Goal: Find specific page/section: Find specific page/section

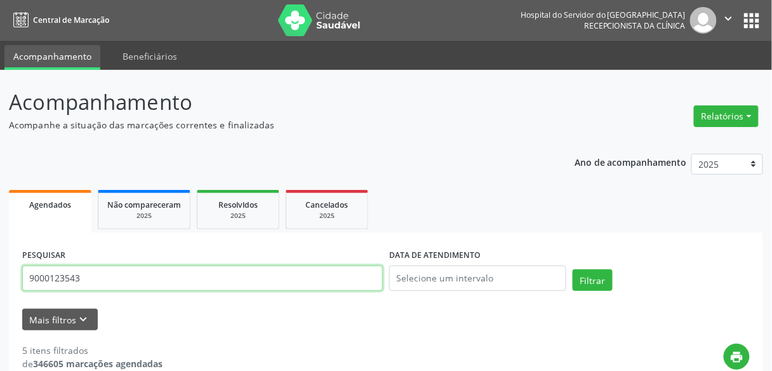
click at [279, 272] on input "9000123543" at bounding box center [202, 277] width 360 height 25
type input "[PERSON_NAME]"
click at [572, 269] on button "Filtrar" at bounding box center [592, 280] width 40 height 22
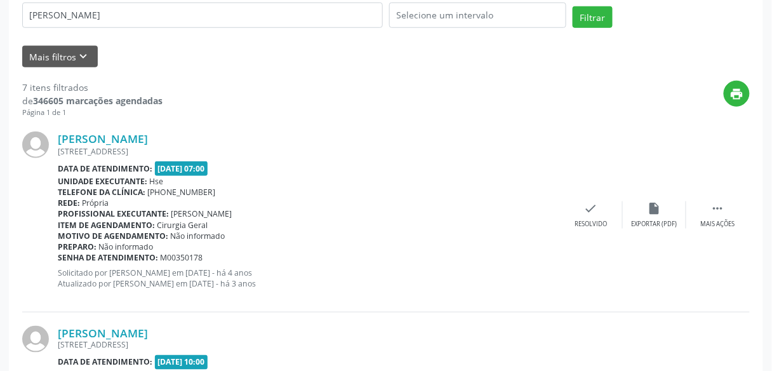
scroll to position [232, 0]
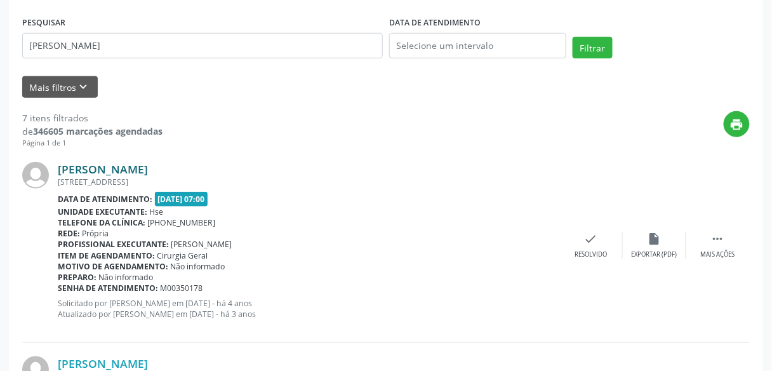
click at [148, 166] on link "[PERSON_NAME]" at bounding box center [103, 169] width 90 height 14
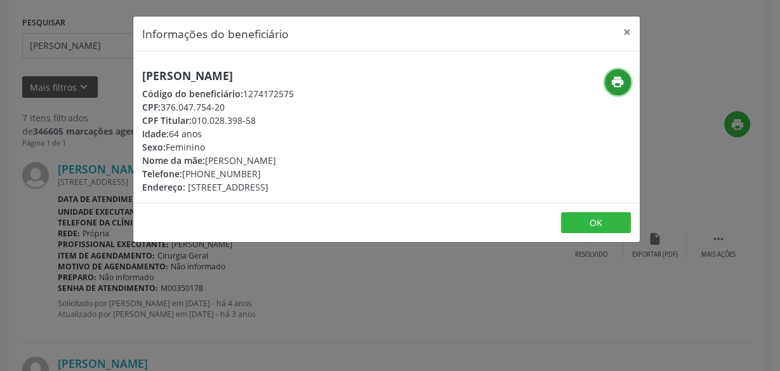
click at [616, 78] on icon "print" at bounding box center [618, 82] width 14 height 14
click at [420, 316] on div "Informações do beneficiário × [PERSON_NAME] Código do beneficiário: 1274172575 …" at bounding box center [390, 185] width 780 height 371
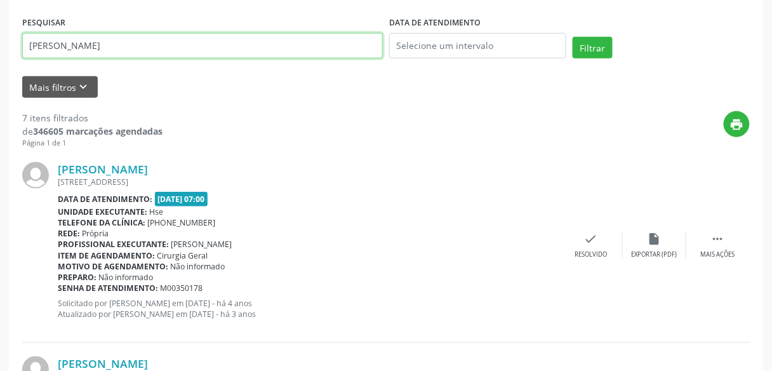
click at [238, 54] on input "[PERSON_NAME]" at bounding box center [202, 45] width 360 height 25
type input "[PERSON_NAME] das gracas goncalves"
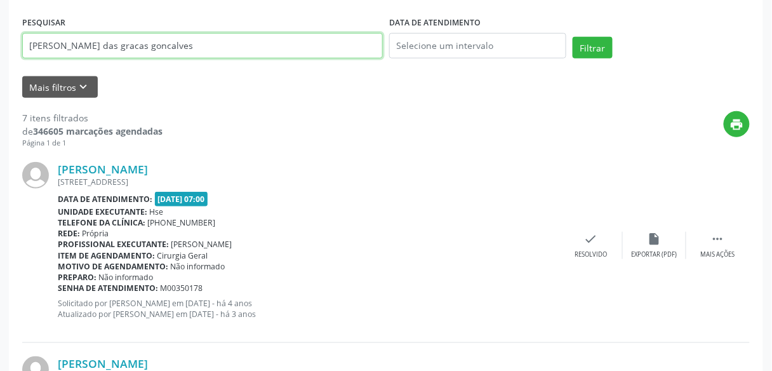
click at [572, 37] on button "Filtrar" at bounding box center [592, 48] width 40 height 22
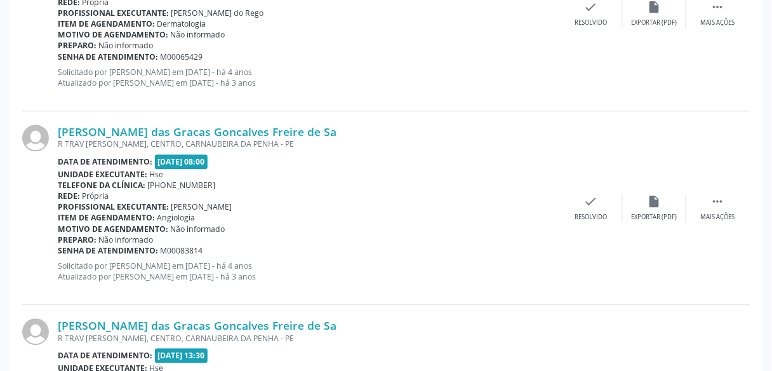
scroll to position [982, 0]
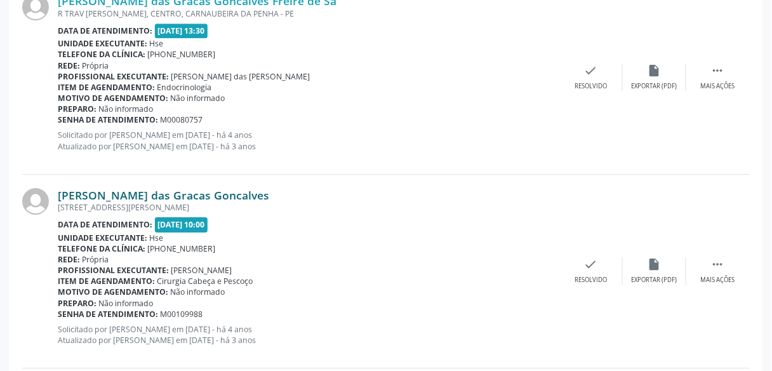
click at [173, 196] on link "[PERSON_NAME] das Gracas Goncalves" at bounding box center [163, 195] width 211 height 14
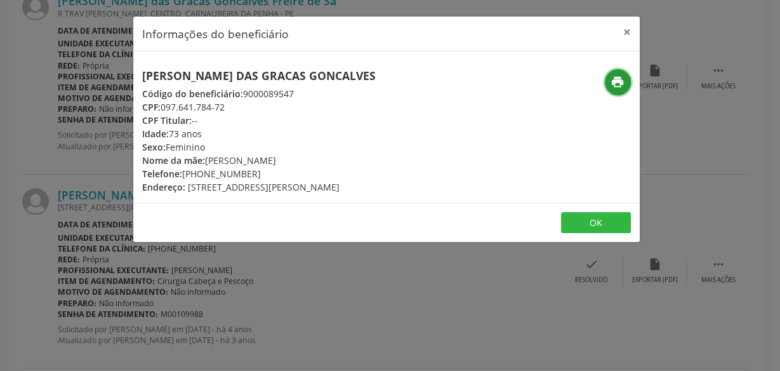
click at [616, 84] on icon "print" at bounding box center [618, 82] width 14 height 14
click at [350, 260] on div "Informações do beneficiário × [PERSON_NAME] das Gracas Goncalves Código do bene…" at bounding box center [390, 185] width 780 height 371
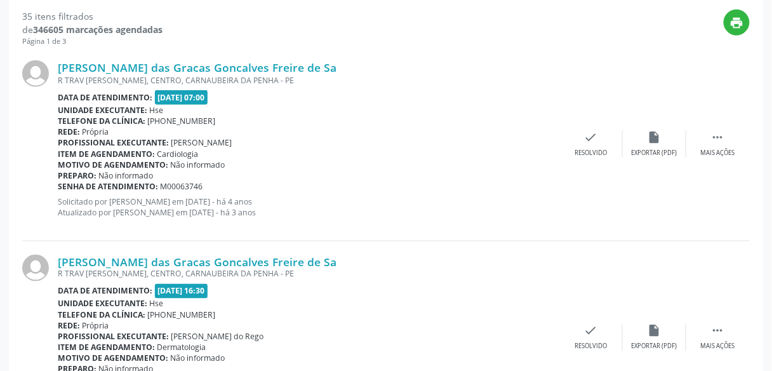
scroll to position [10, 0]
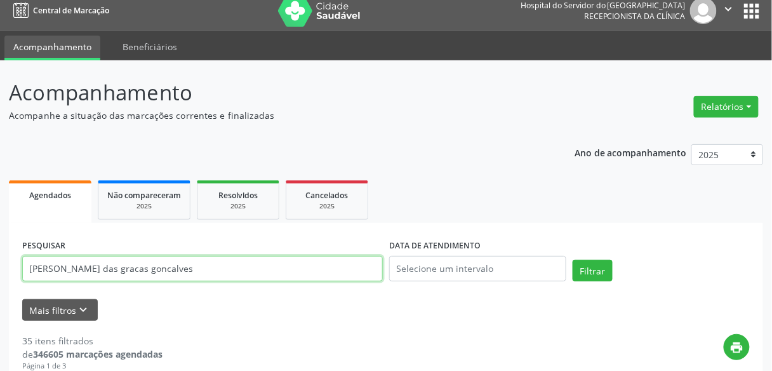
click at [312, 275] on input "[PERSON_NAME] das gracas goncalves" at bounding box center [202, 268] width 360 height 25
click at [572, 260] on button "Filtrar" at bounding box center [592, 271] width 40 height 22
drag, startPoint x: 303, startPoint y: 256, endPoint x: 302, endPoint y: 263, distance: 7.6
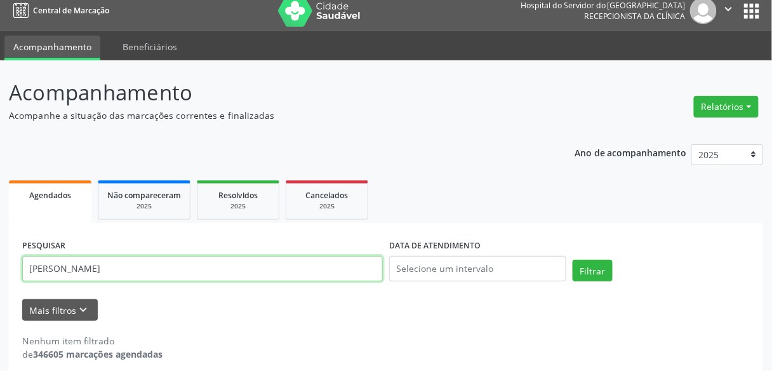
click at [302, 263] on input "[PERSON_NAME]" at bounding box center [202, 268] width 360 height 25
type input "[PERSON_NAME]"
click at [572, 260] on button "Filtrar" at bounding box center [592, 271] width 40 height 22
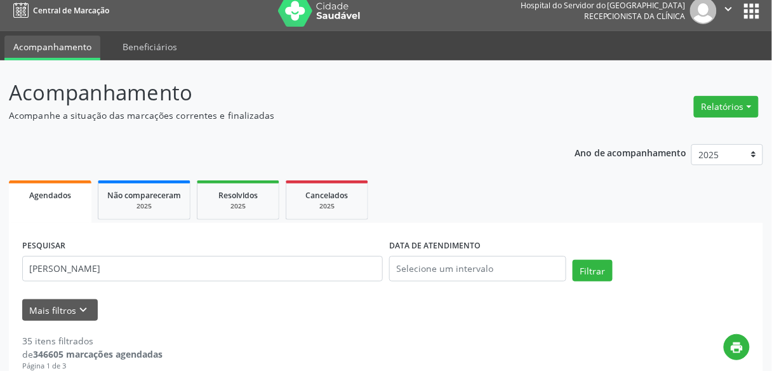
scroll to position [334, 0]
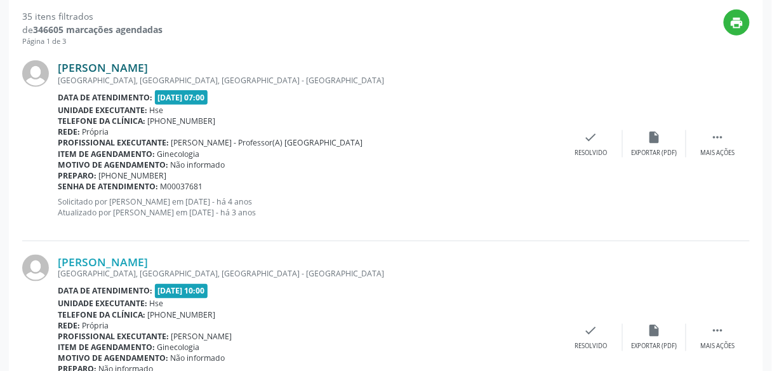
click at [148, 65] on link "[PERSON_NAME]" at bounding box center [103, 67] width 90 height 14
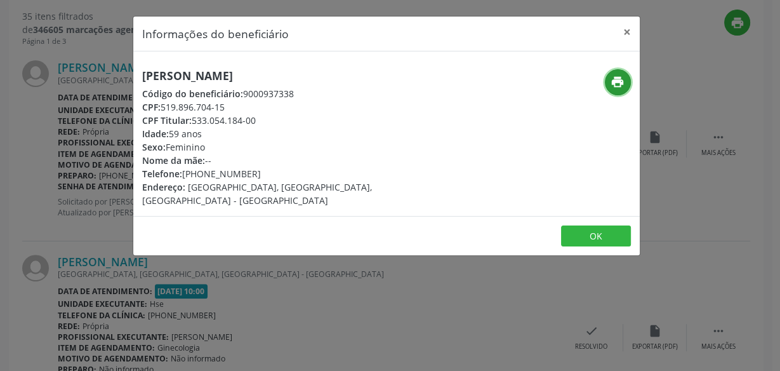
click at [616, 77] on icon "print" at bounding box center [618, 82] width 14 height 14
click at [371, 274] on div "Informações do beneficiário × [PERSON_NAME] Código do beneficiário: 9000937338 …" at bounding box center [390, 185] width 780 height 371
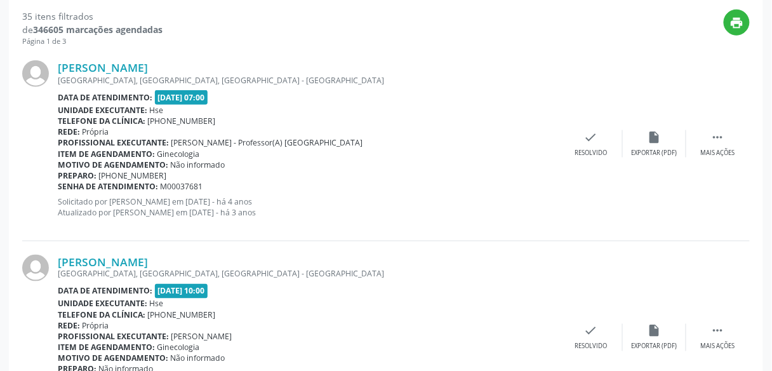
scroll to position [10, 0]
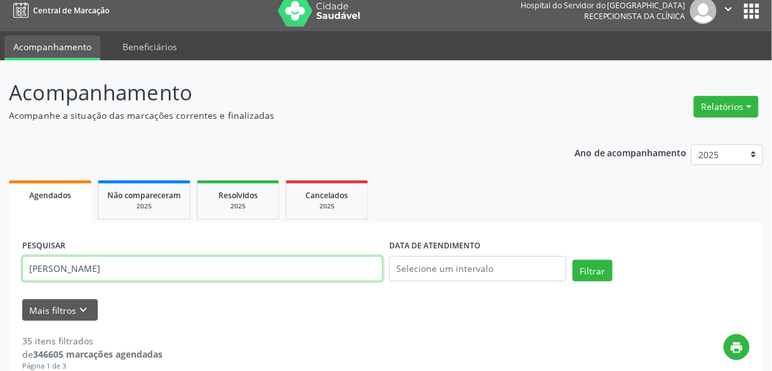
click at [351, 271] on input "[PERSON_NAME]" at bounding box center [202, 268] width 360 height 25
click at [254, 267] on input "text" at bounding box center [202, 268] width 360 height 25
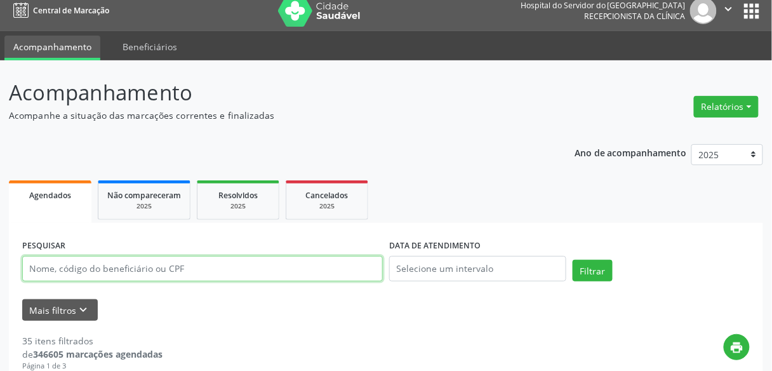
click at [254, 267] on input "text" at bounding box center [202, 268] width 360 height 25
click at [572, 260] on button "Filtrar" at bounding box center [592, 271] width 40 height 22
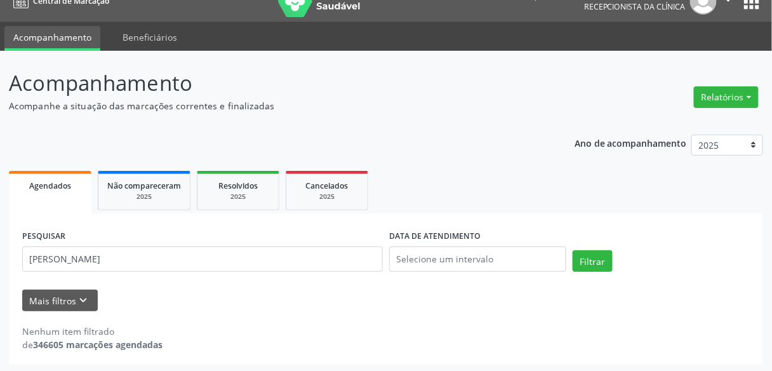
scroll to position [21, 0]
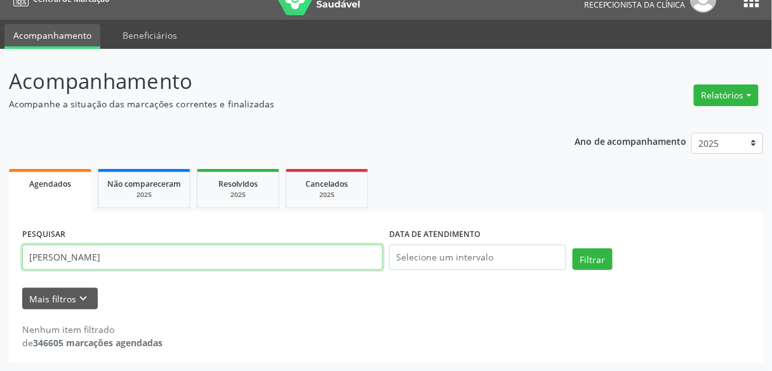
click at [254, 255] on input "[PERSON_NAME]" at bounding box center [202, 256] width 360 height 25
click at [572, 248] on button "Filtrar" at bounding box center [592, 259] width 40 height 22
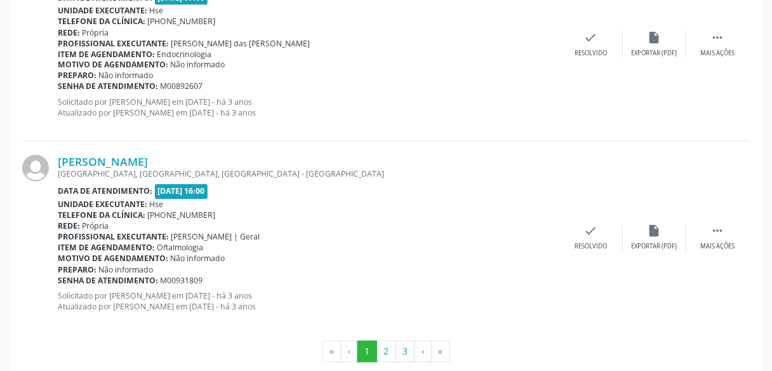
scroll to position [2970, 0]
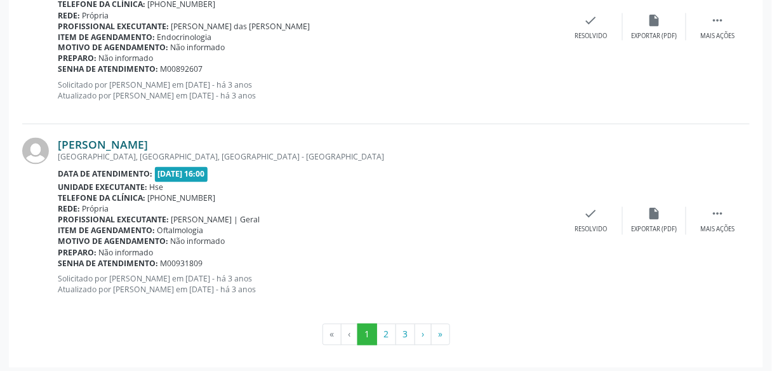
click at [148, 141] on link "[PERSON_NAME]" at bounding box center [103, 145] width 90 height 14
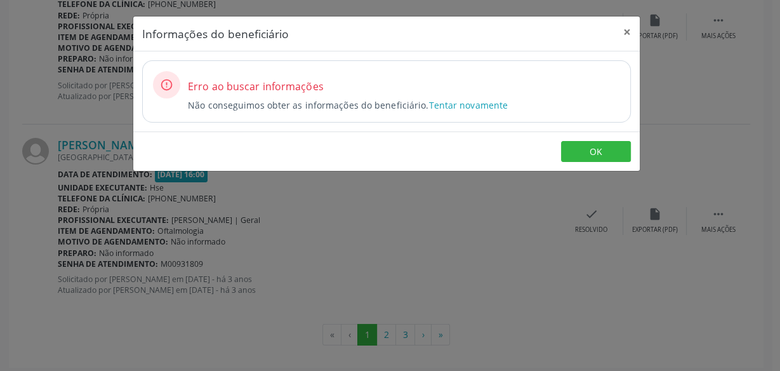
click at [449, 208] on div "Informações do beneficiário × Erro ao buscar informações Não conseguimos obter …" at bounding box center [390, 185] width 780 height 371
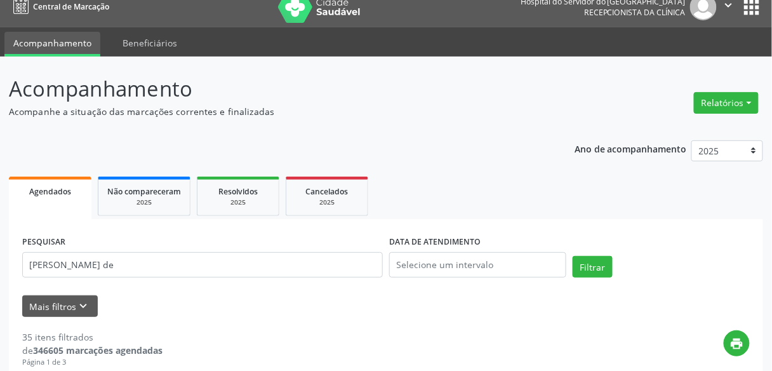
scroll to position [0, 0]
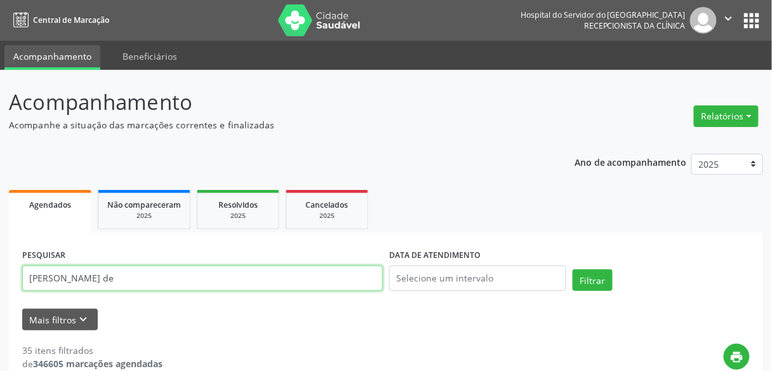
click at [169, 277] on input "[PERSON_NAME] de" at bounding box center [202, 277] width 360 height 25
click at [572, 269] on button "Filtrar" at bounding box center [592, 280] width 40 height 22
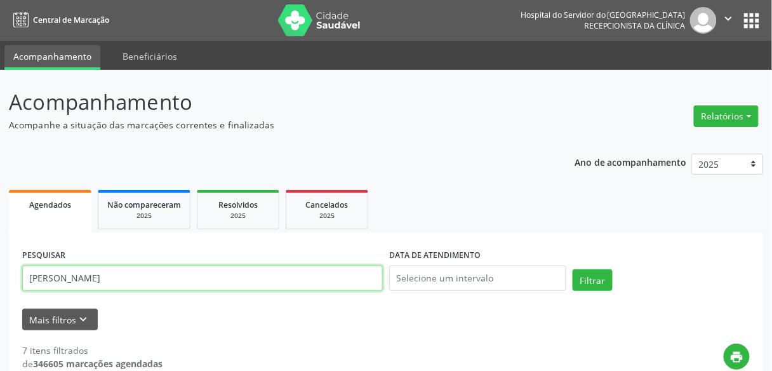
click at [329, 281] on input "[PERSON_NAME]" at bounding box center [202, 277] width 360 height 25
type input "lucidelia"
click at [572, 269] on button "Filtrar" at bounding box center [592, 280] width 40 height 22
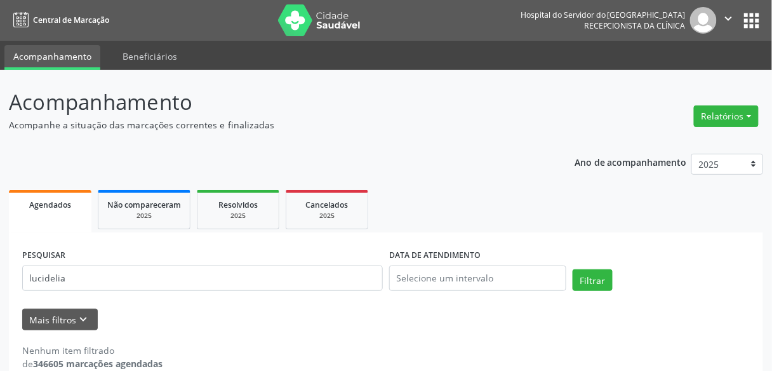
scroll to position [21, 0]
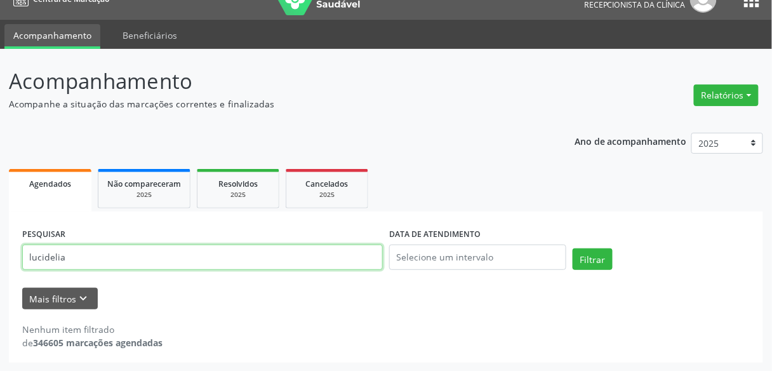
drag, startPoint x: 336, startPoint y: 268, endPoint x: 340, endPoint y: 258, distance: 10.0
click at [340, 258] on input "lucidelia" at bounding box center [202, 256] width 360 height 25
type input "[PERSON_NAME]"
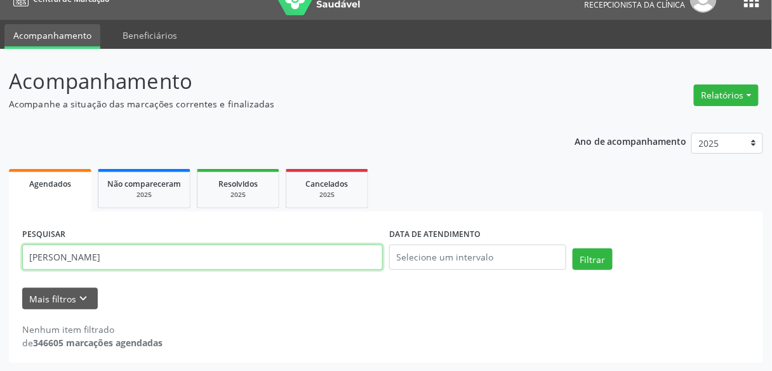
click at [572, 248] on button "Filtrar" at bounding box center [592, 259] width 40 height 22
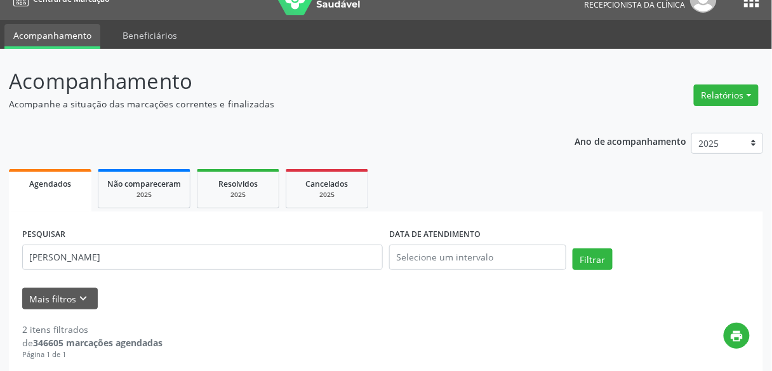
scroll to position [345, 0]
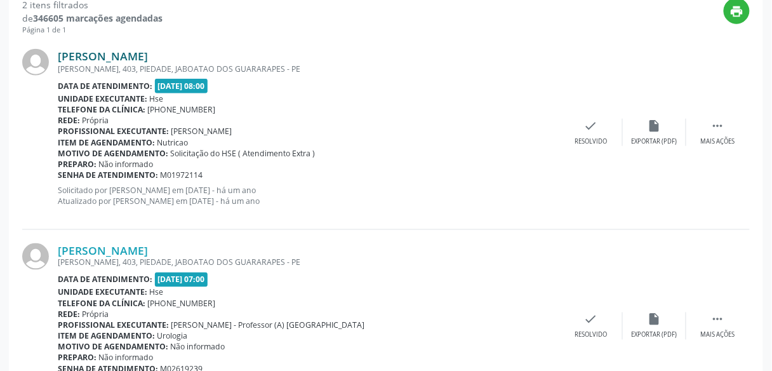
click at [148, 52] on link "[PERSON_NAME]" at bounding box center [103, 56] width 90 height 14
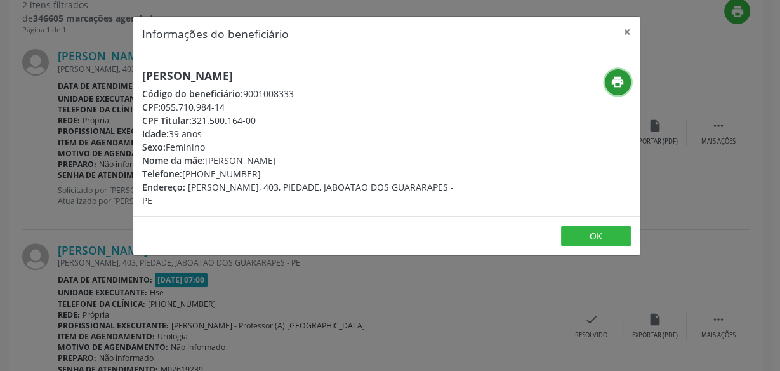
click at [620, 79] on icon "print" at bounding box center [618, 82] width 14 height 14
click at [53, 136] on div "Informações do beneficiário × [PERSON_NAME] Código do beneficiário: 9001008333 …" at bounding box center [390, 185] width 780 height 371
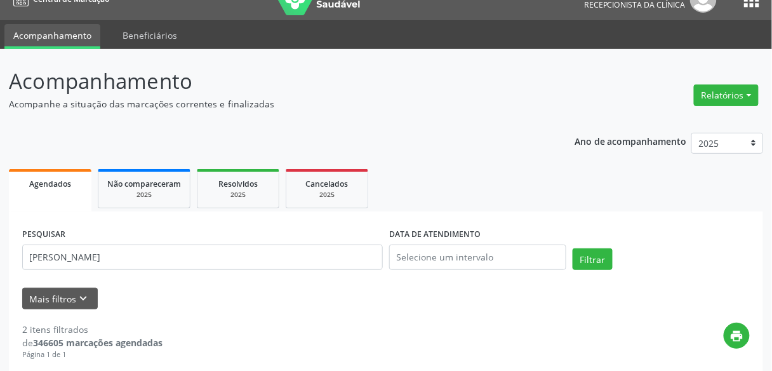
scroll to position [0, 0]
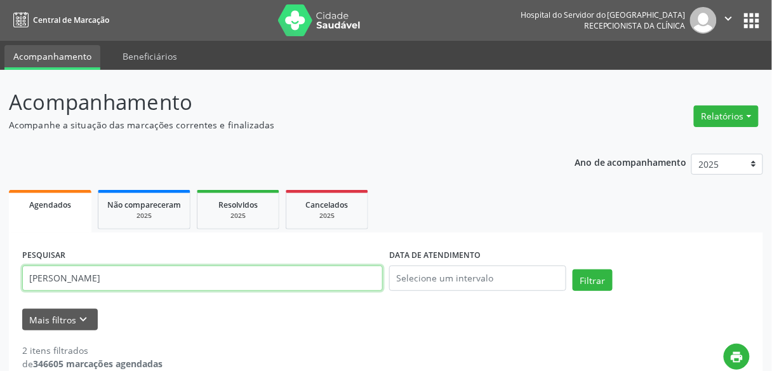
click at [344, 279] on input "[PERSON_NAME]" at bounding box center [202, 277] width 360 height 25
click at [572, 269] on button "Filtrar" at bounding box center [592, 280] width 40 height 22
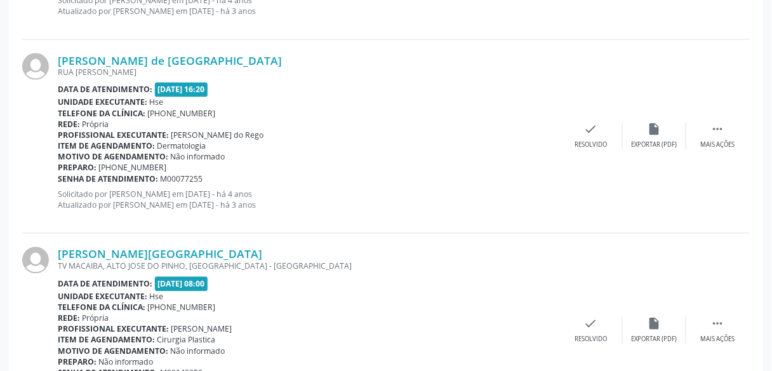
scroll to position [527, 0]
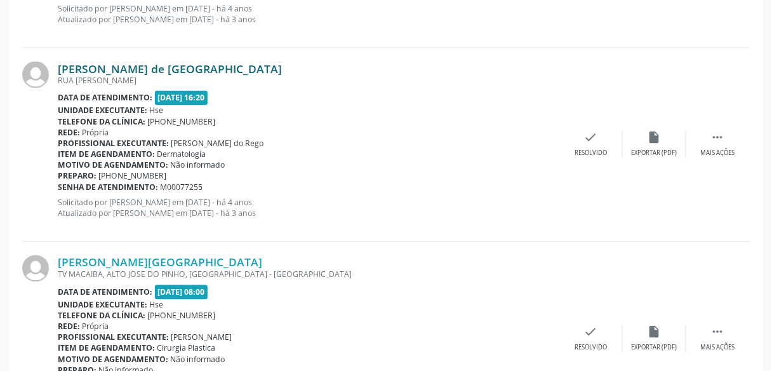
click at [163, 70] on link "[PERSON_NAME] de [GEOGRAPHIC_DATA]" at bounding box center [170, 69] width 224 height 14
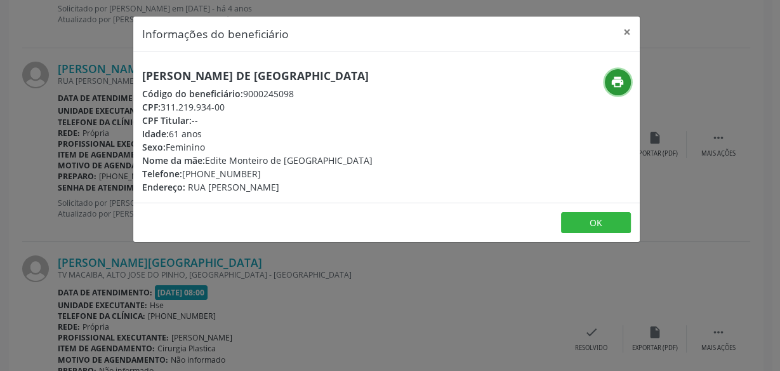
click at [612, 74] on button "print" at bounding box center [618, 82] width 26 height 26
click at [314, 284] on div "Informações do beneficiário × Luzinete Monteiro de [GEOGRAPHIC_DATA] Código do …" at bounding box center [390, 185] width 780 height 371
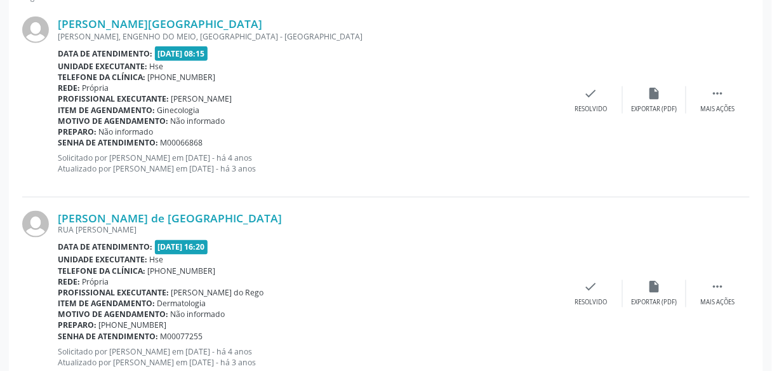
scroll to position [53, 0]
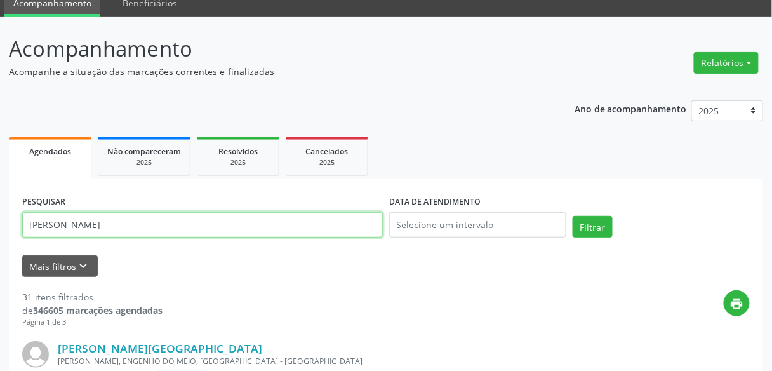
click at [372, 214] on input "[PERSON_NAME]" at bounding box center [202, 224] width 360 height 25
click at [572, 216] on button "Filtrar" at bounding box center [592, 227] width 40 height 22
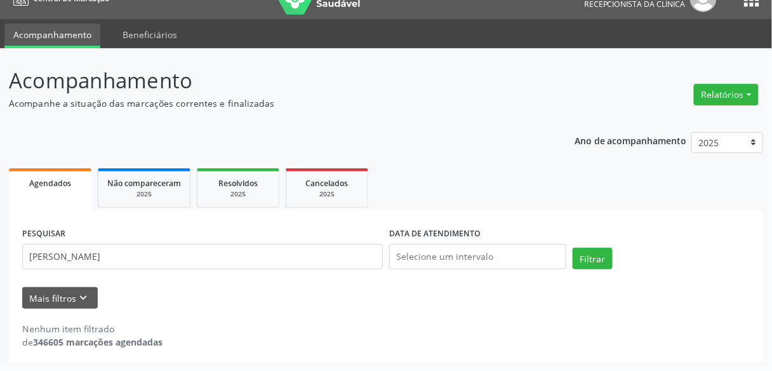
scroll to position [21, 0]
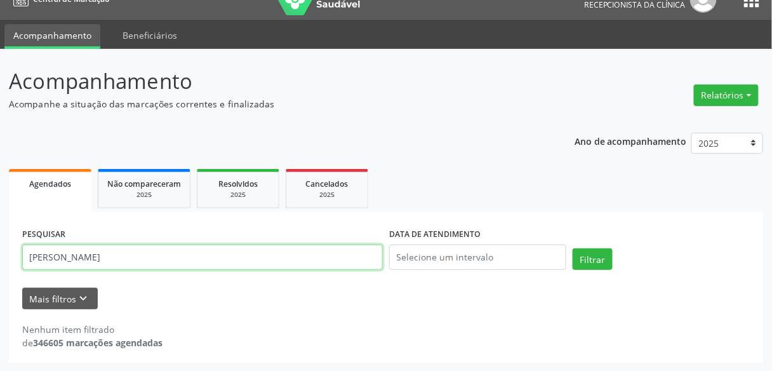
click at [55, 255] on input "[PERSON_NAME]" at bounding box center [202, 256] width 360 height 25
type input "[PERSON_NAME]"
click at [572, 248] on button "Filtrar" at bounding box center [592, 259] width 40 height 22
click at [142, 255] on input "[PERSON_NAME]" at bounding box center [202, 256] width 360 height 25
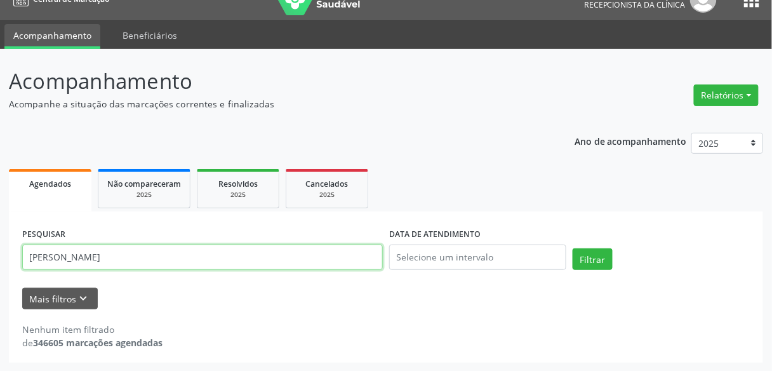
click at [142, 255] on input "[PERSON_NAME]" at bounding box center [202, 256] width 360 height 25
click at [359, 263] on input "text" at bounding box center [202, 256] width 360 height 25
click at [266, 256] on input "text" at bounding box center [202, 256] width 360 height 25
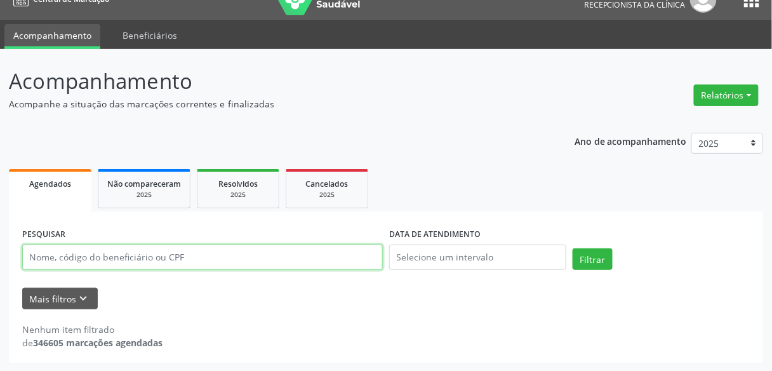
click at [110, 251] on input "text" at bounding box center [202, 256] width 360 height 25
type input "[PERSON_NAME]"
click at [572, 248] on button "Filtrar" at bounding box center [592, 259] width 40 height 22
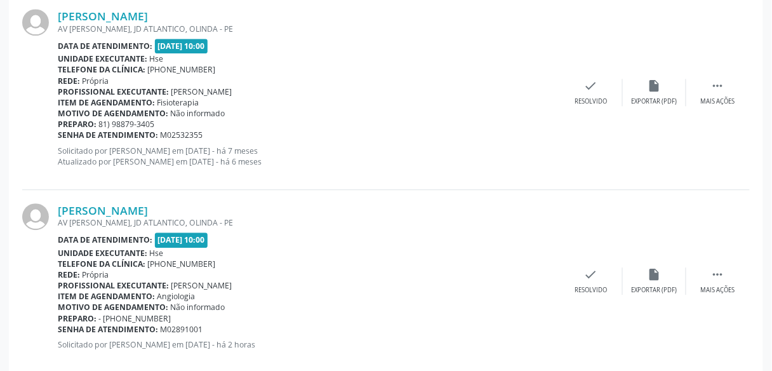
scroll to position [1915, 0]
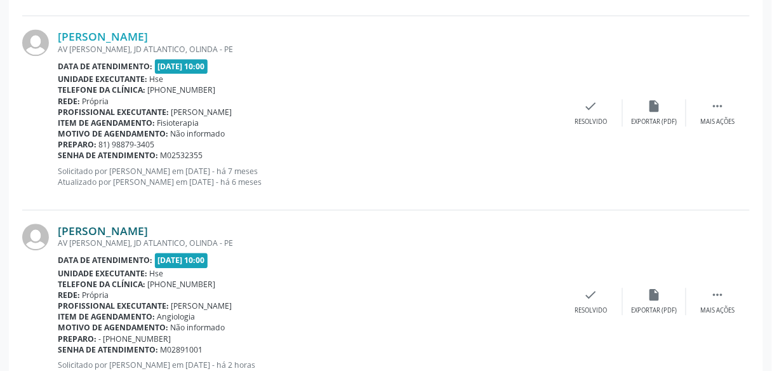
click at [148, 226] on link "[PERSON_NAME]" at bounding box center [103, 230] width 90 height 14
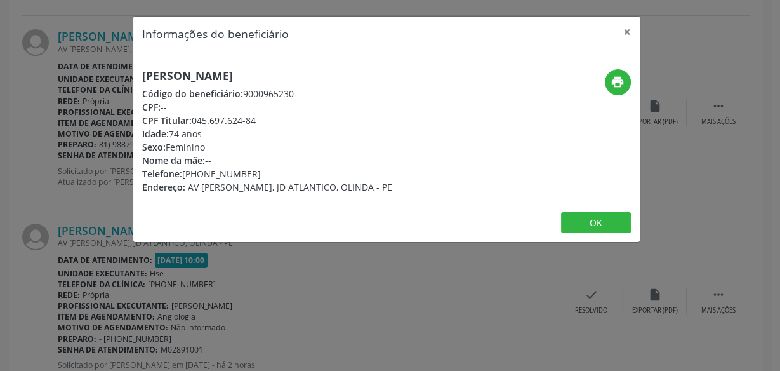
click at [317, 76] on h5 "[PERSON_NAME]" at bounding box center [267, 75] width 250 height 13
copy div "[PERSON_NAME]"
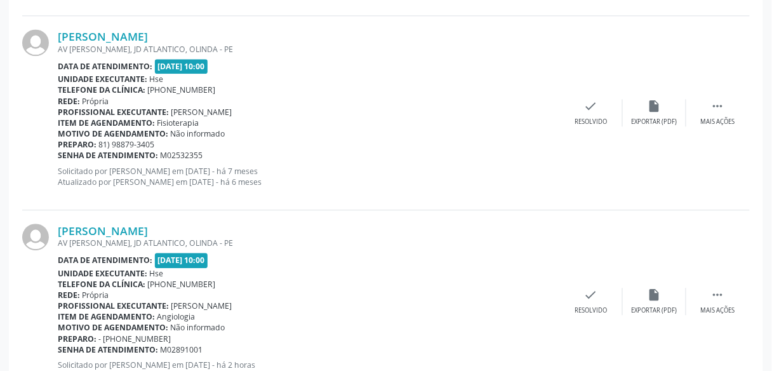
click at [124, 218] on div "[PERSON_NAME] AV [PERSON_NAME], JD ATLANTICO, OLINDA - PE Data de atendimento: …" at bounding box center [385, 301] width 727 height 182
click at [129, 230] on link "[PERSON_NAME]" at bounding box center [103, 230] width 90 height 14
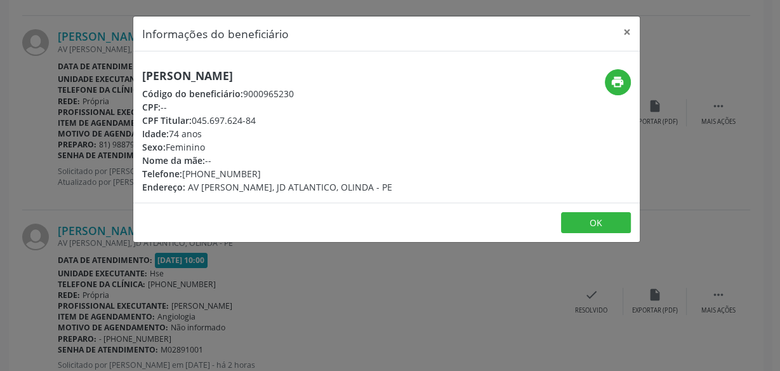
click at [473, 184] on div "print" at bounding box center [554, 131] width 169 height 124
click at [611, 81] on icon "print" at bounding box center [618, 82] width 14 height 14
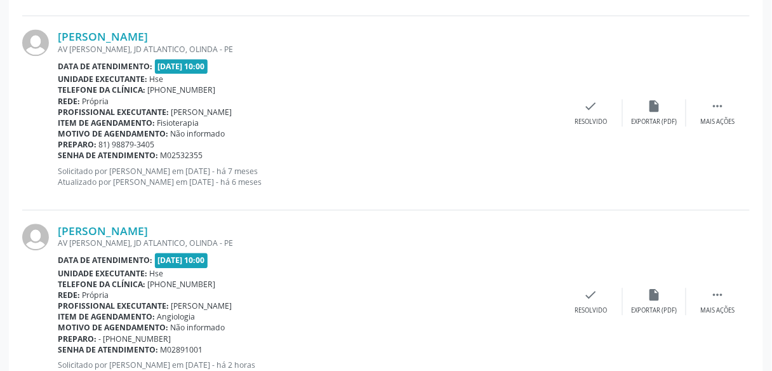
click at [284, 177] on p "Solicitado por [PERSON_NAME] em [DATE] - há 7 meses Atualizado por [PERSON_NAME…" at bounding box center [308, 177] width 501 height 22
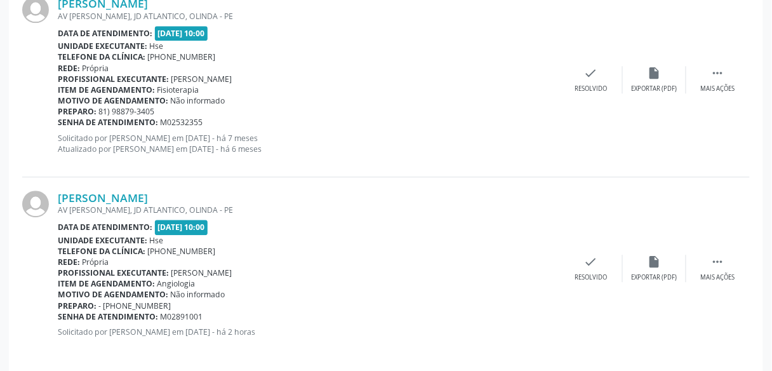
scroll to position [1956, 0]
